Goal: Find specific page/section: Find specific page/section

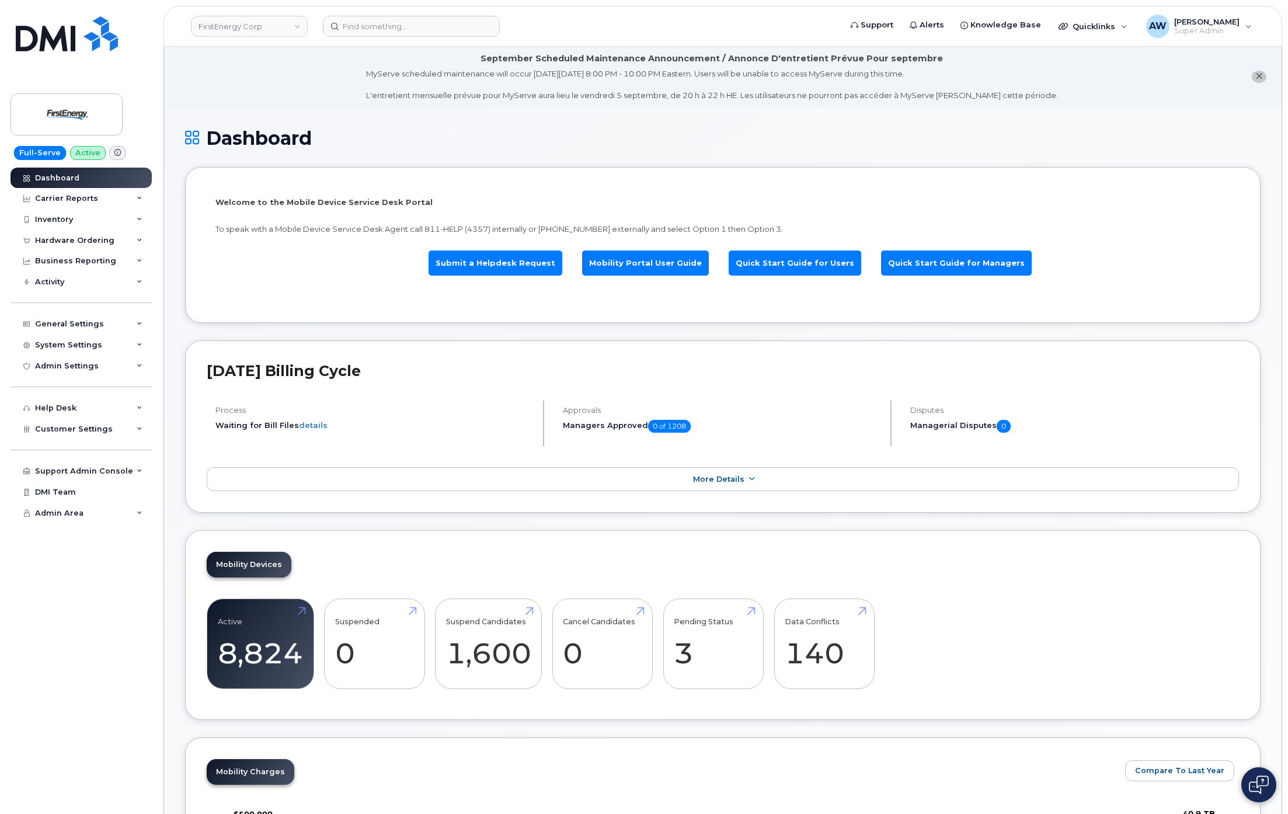
scroll to position [1165, 0]
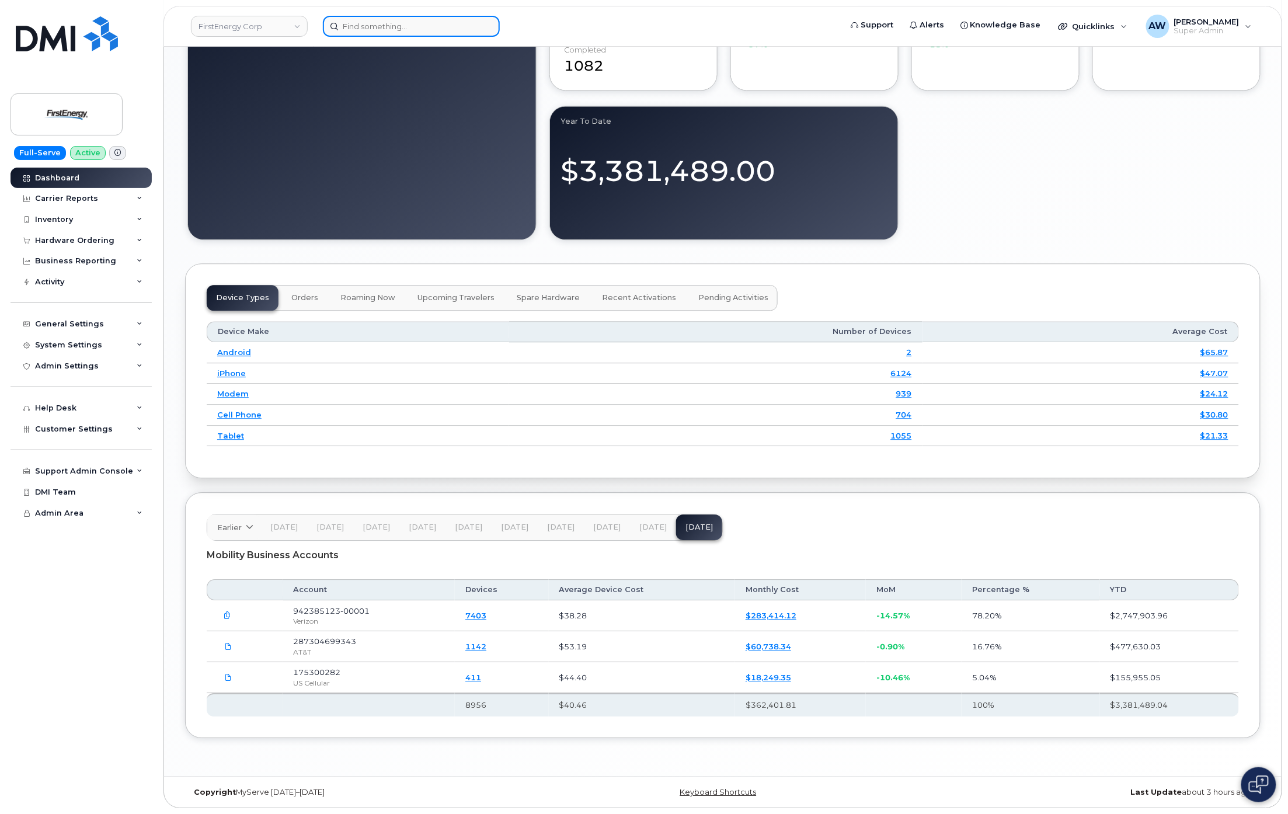
click at [412, 21] on input at bounding box center [411, 26] width 177 height 21
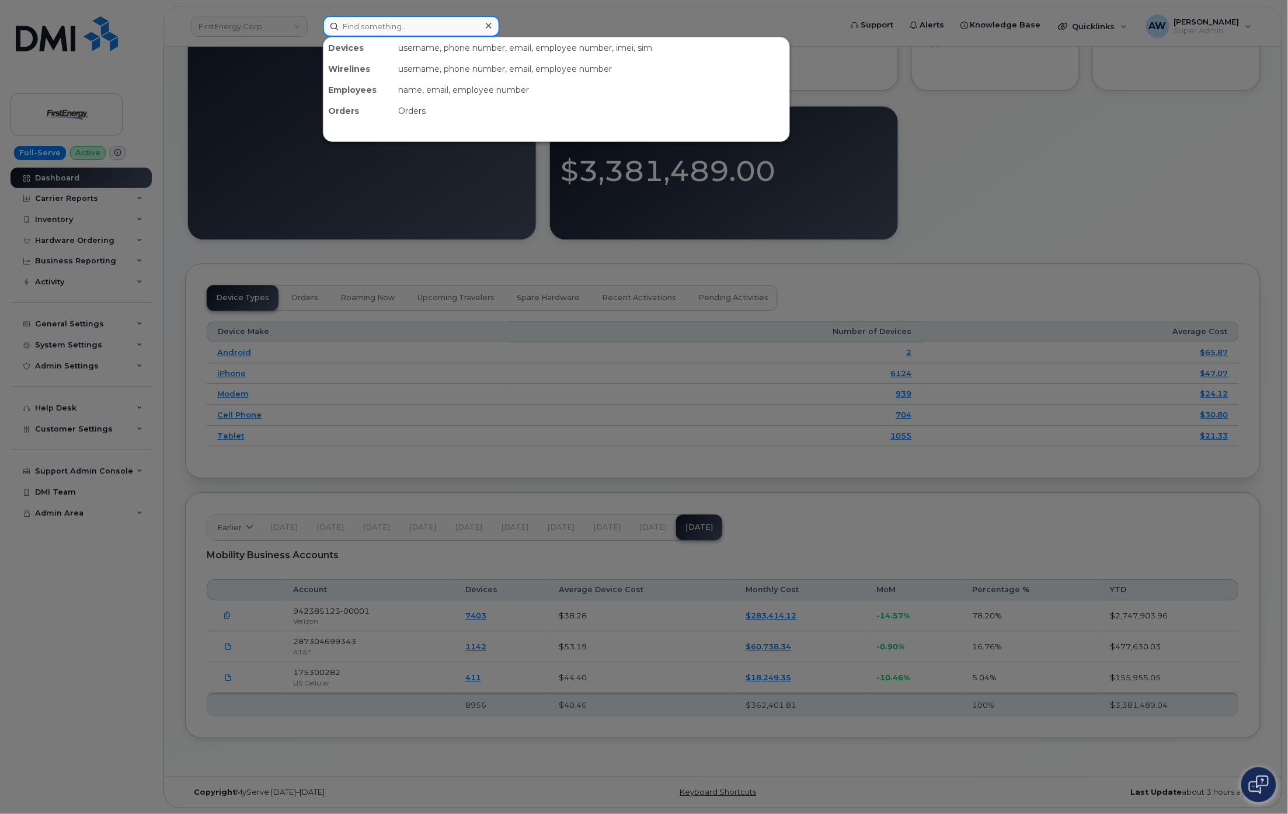
paste input "9088038327"
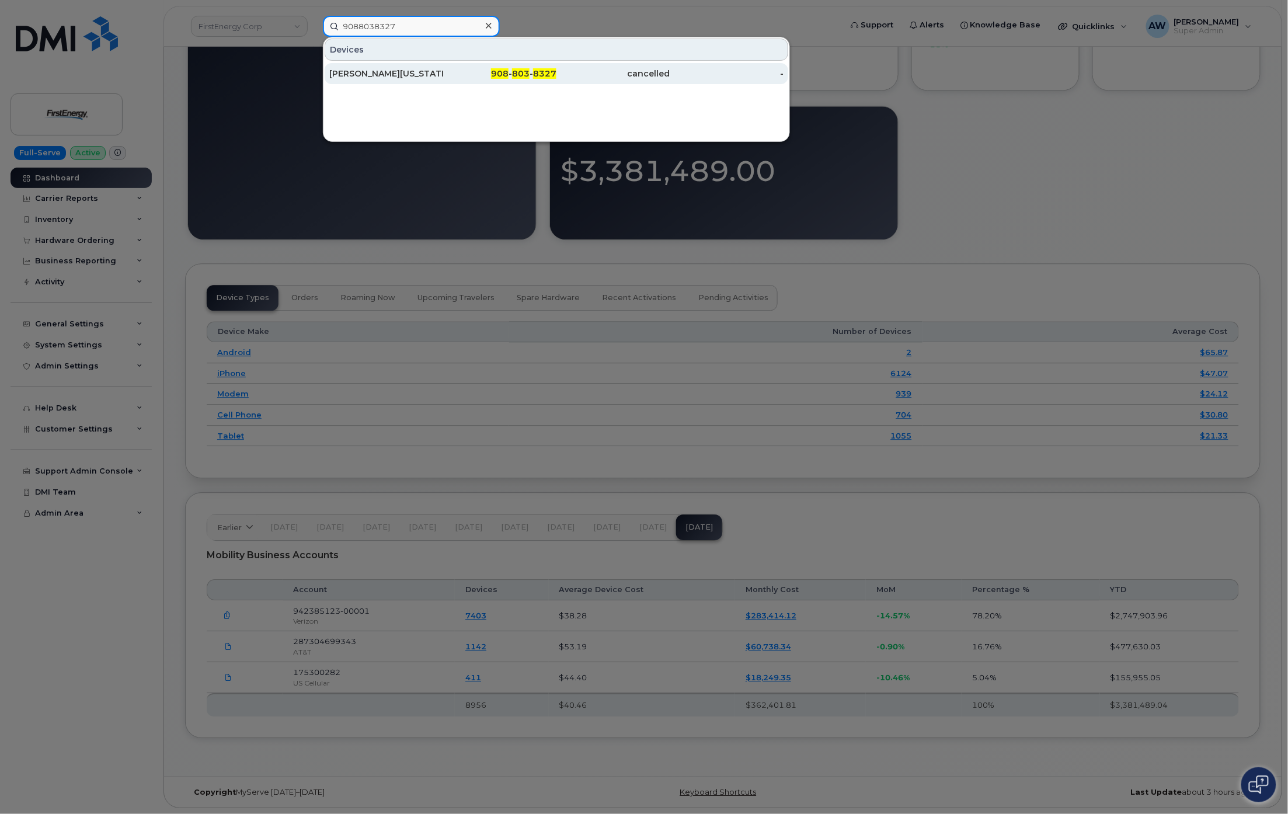
type input "9088038327"
click at [557, 64] on div "908 - 803 - 8327" at bounding box center [614, 73] width 114 height 21
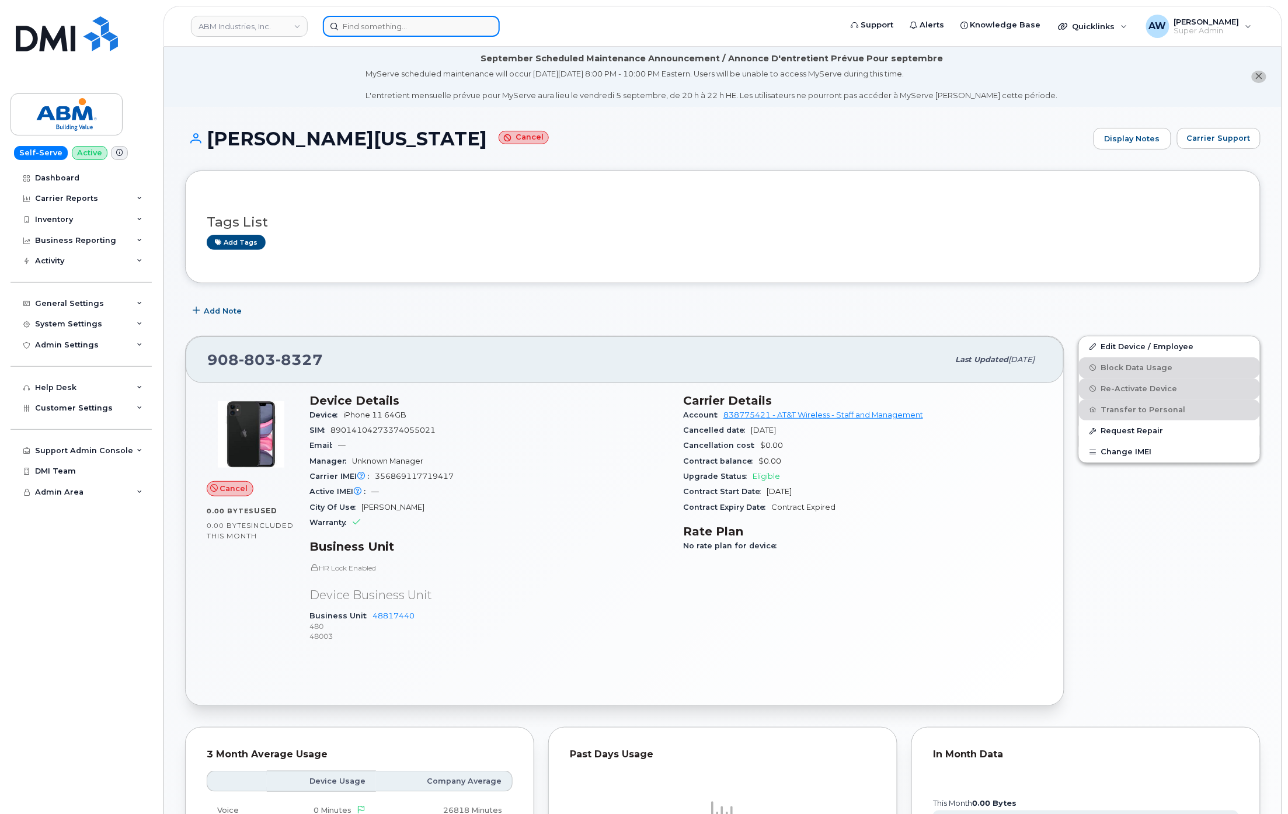
click at [453, 29] on input at bounding box center [411, 26] width 177 height 21
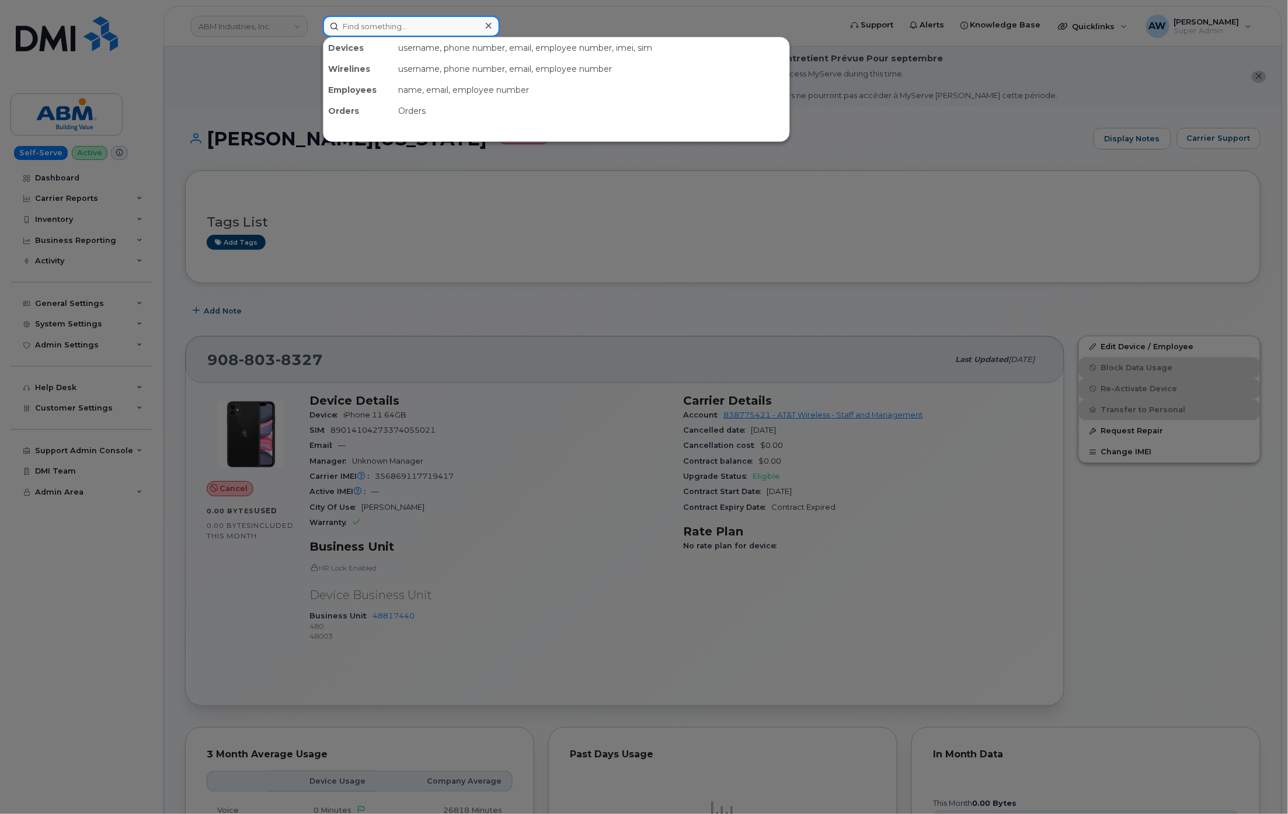
paste input "9722078537"
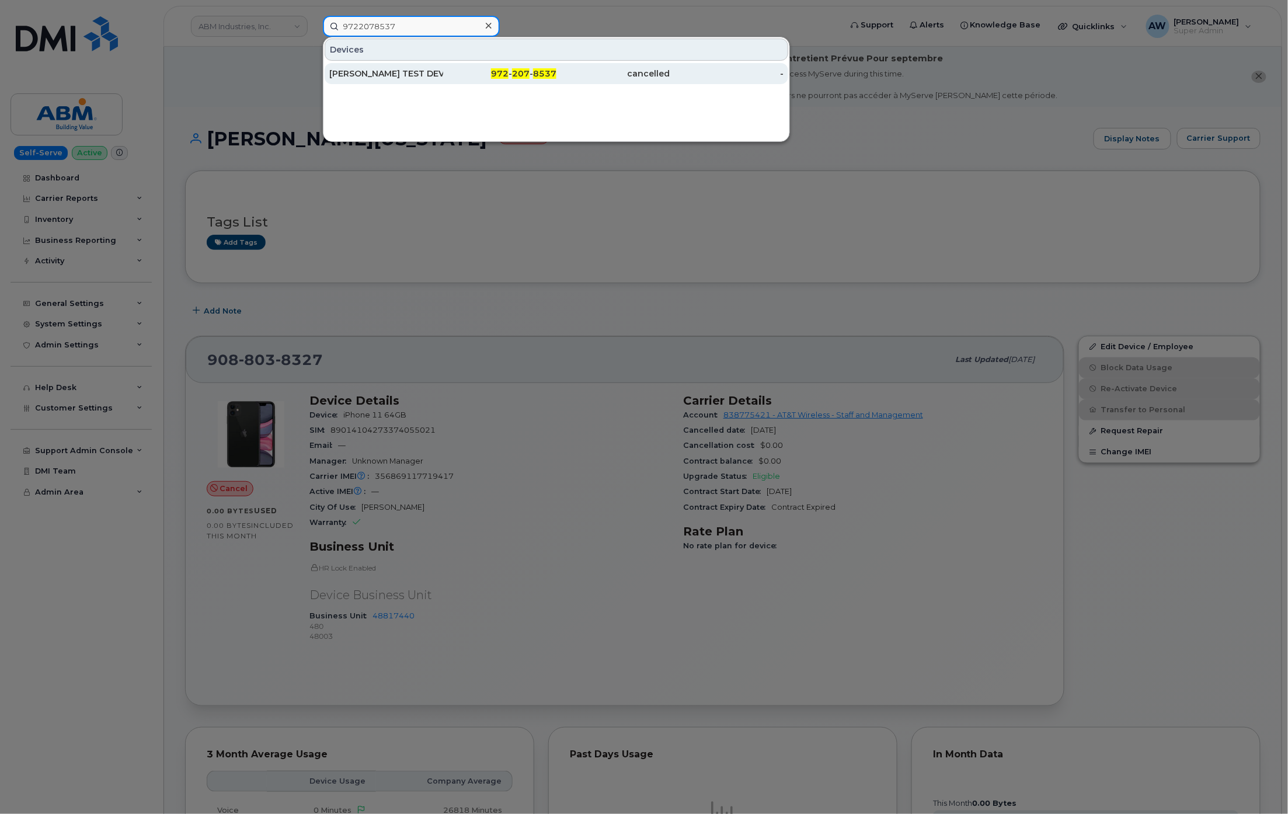
type input "9722078537"
click at [460, 78] on div "972 - 207 - 8537" at bounding box center [500, 74] width 114 height 12
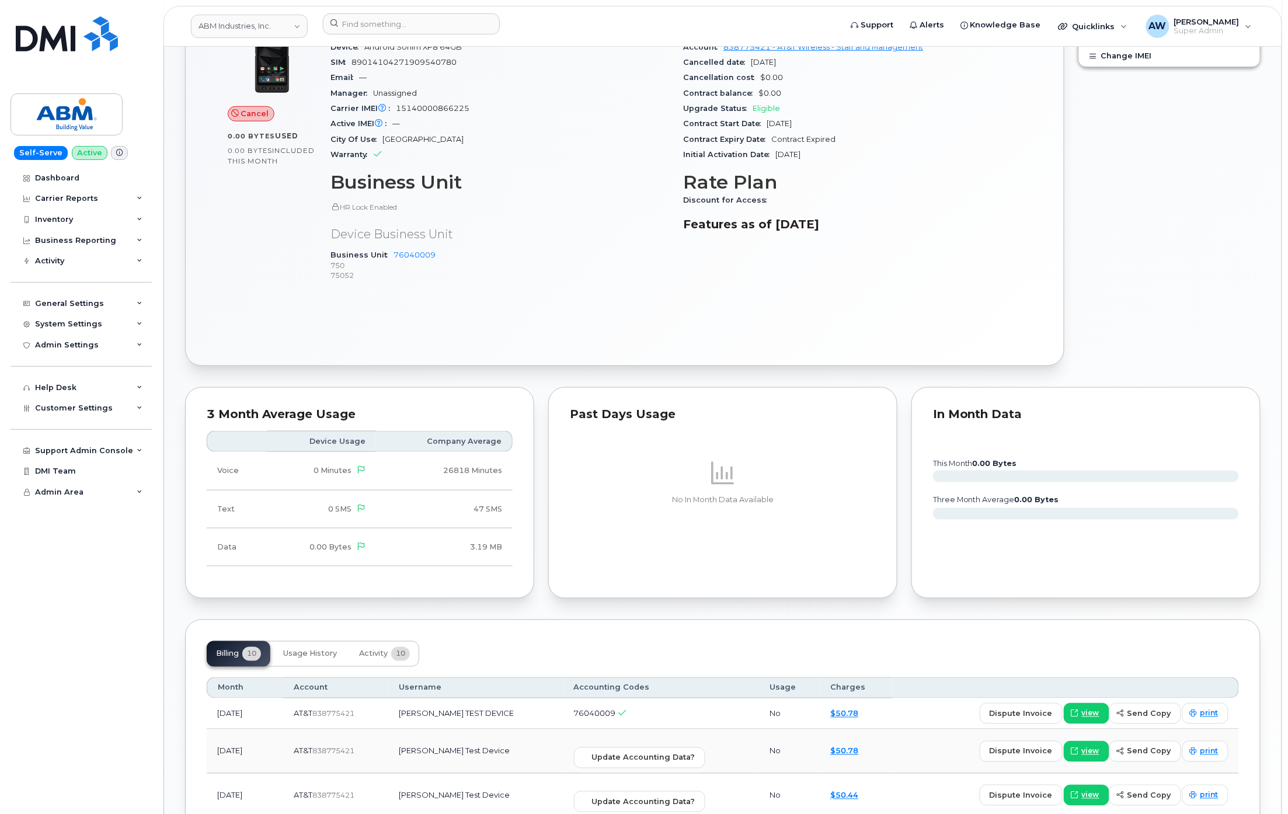
scroll to position [467, 0]
